Goal: Navigation & Orientation: Find specific page/section

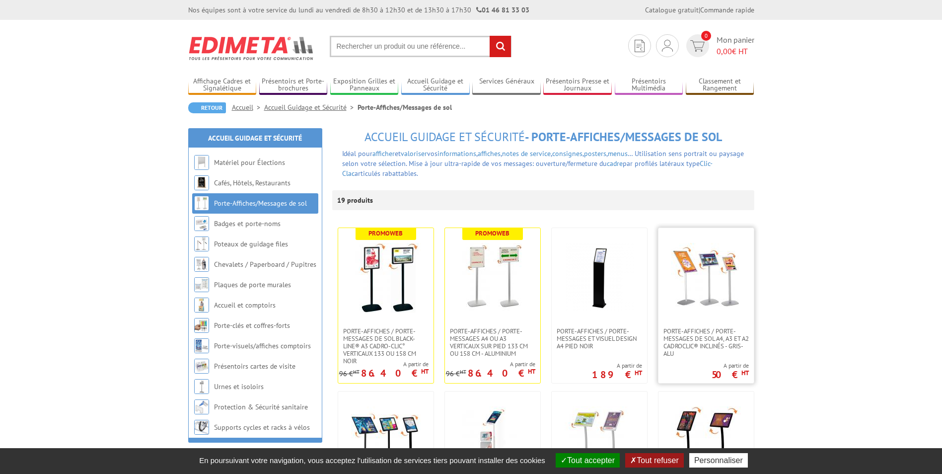
click at [684, 291] on img at bounding box center [706, 278] width 70 height 70
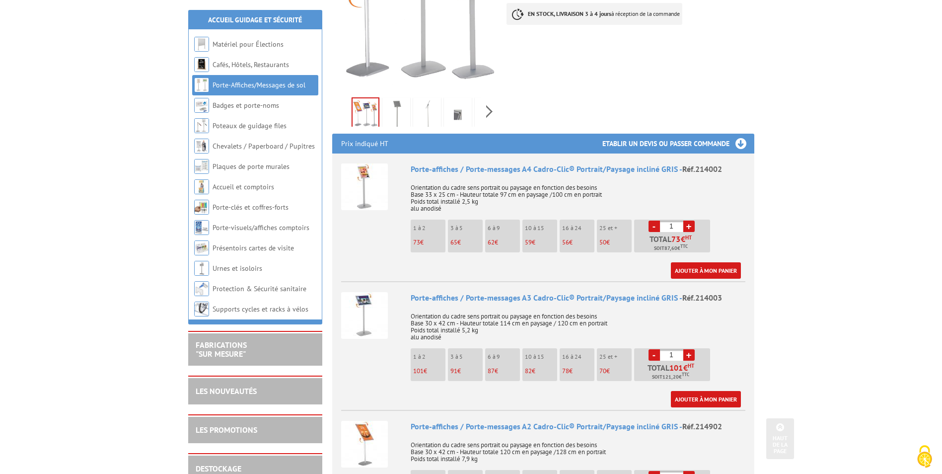
scroll to position [298, 0]
